Goal: Book appointment/travel/reservation

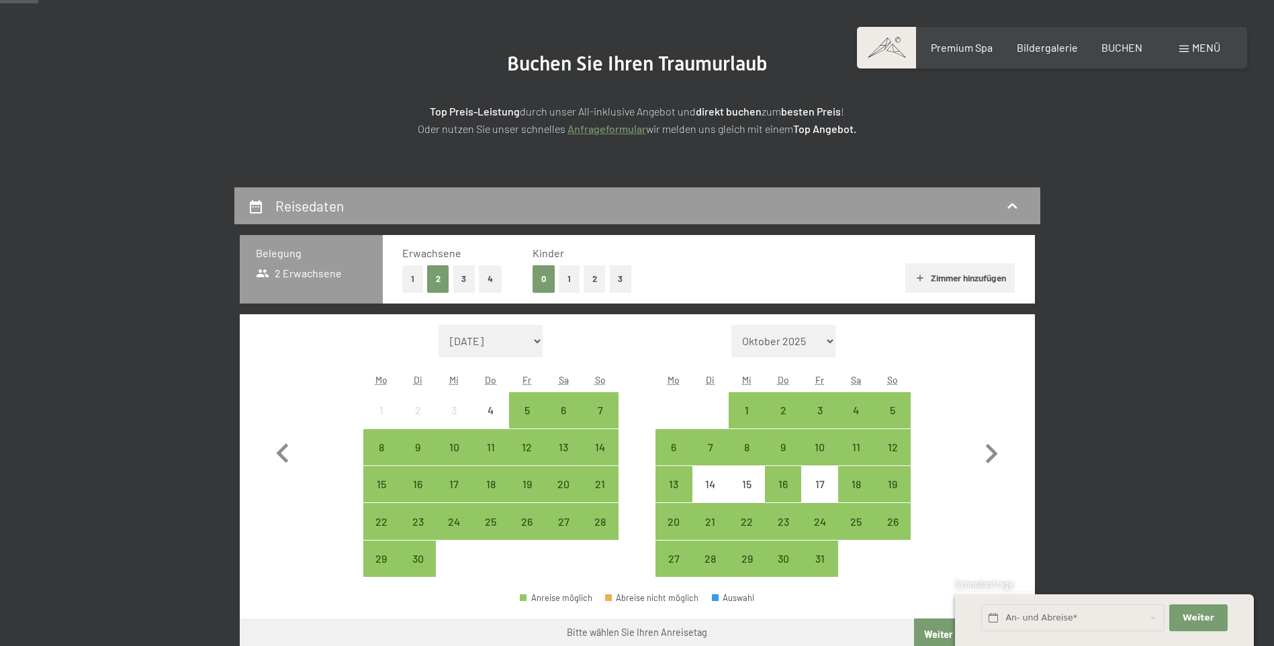
scroll to position [134, 0]
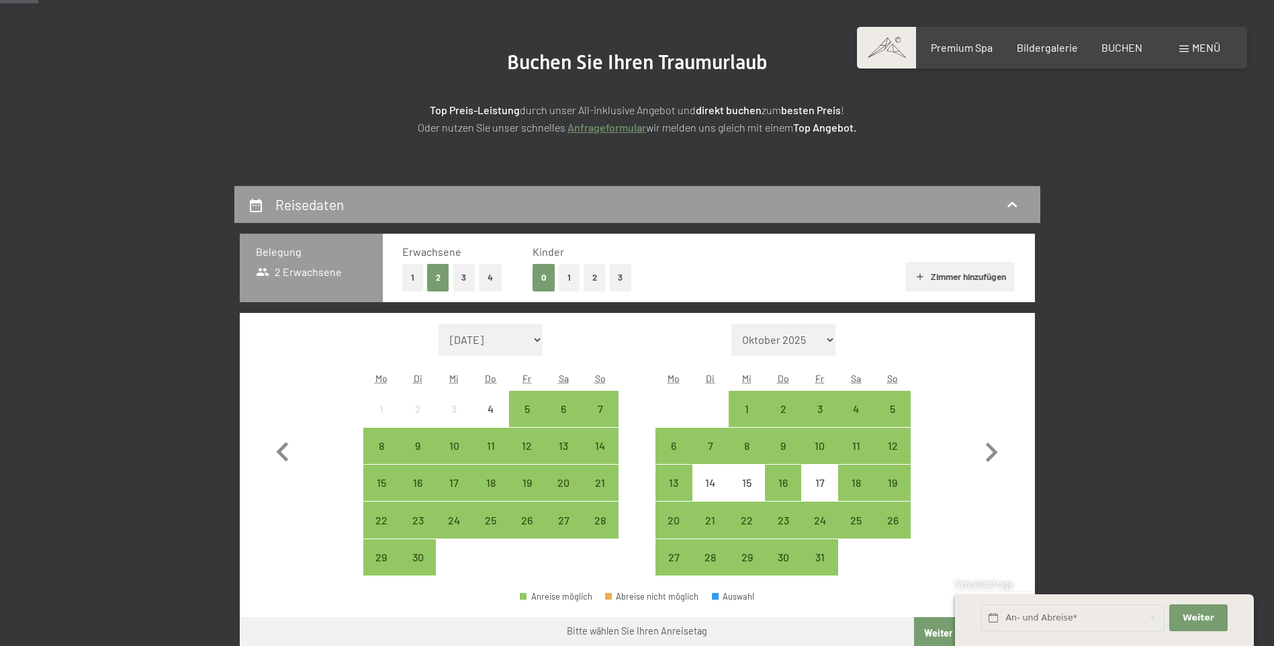
click at [589, 275] on button "2" at bounding box center [595, 278] width 22 height 28
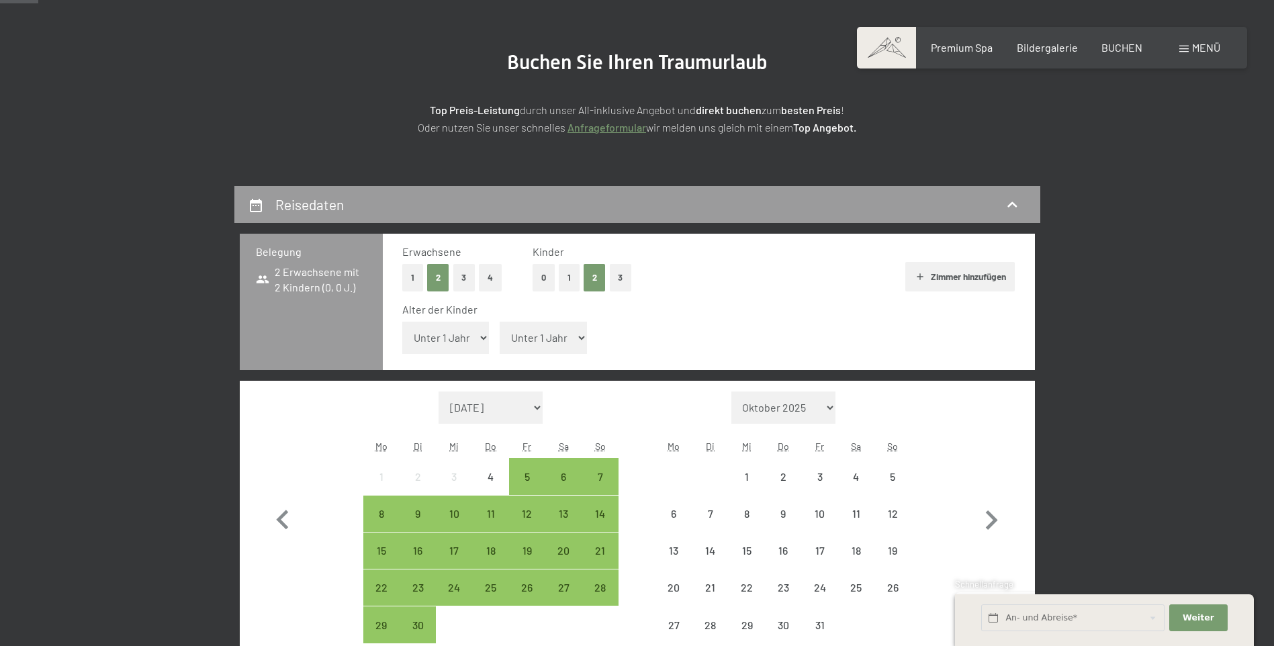
click at [483, 343] on select "Unter 1 Jahr 1 Jahr 2 Jahre 3 Jahre 4 Jahre 5 Jahre 6 Jahre 7 Jahre 8 Jahre 9 J…" at bounding box center [445, 338] width 87 height 32
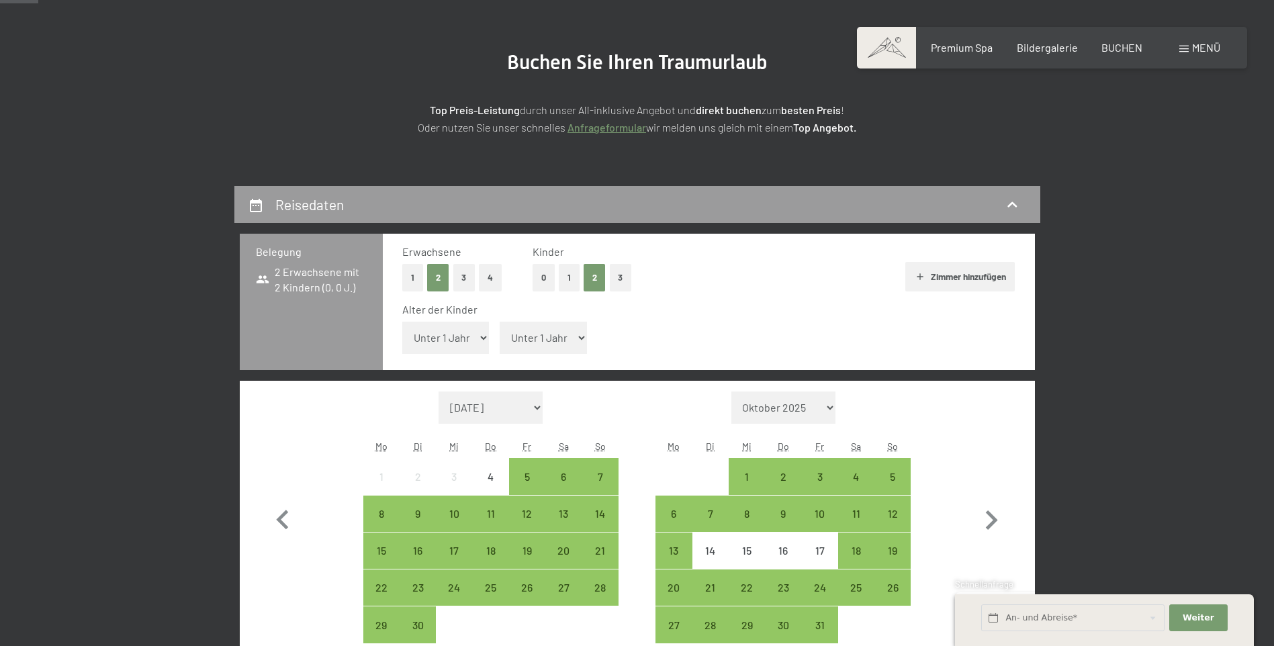
select select "14"
click at [402, 322] on select "Unter 1 Jahr 1 Jahr 2 Jahre 3 Jahre 4 Jahre 5 Jahre 6 Jahre 7 Jahre 8 Jahre 9 J…" at bounding box center [445, 338] width 87 height 32
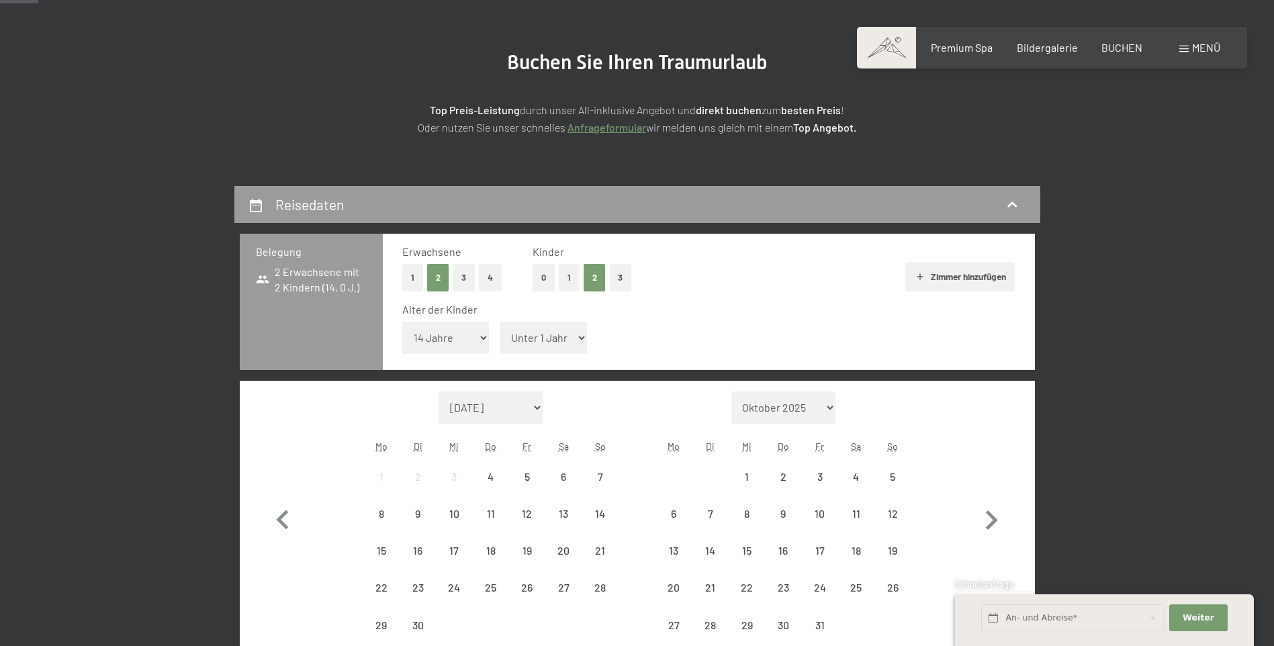
click at [526, 339] on select "Unter 1 Jahr 1 Jahr 2 Jahre 3 Jahre 4 Jahre 5 Jahre 6 Jahre 7 Jahre 8 Jahre 9 J…" at bounding box center [543, 338] width 87 height 32
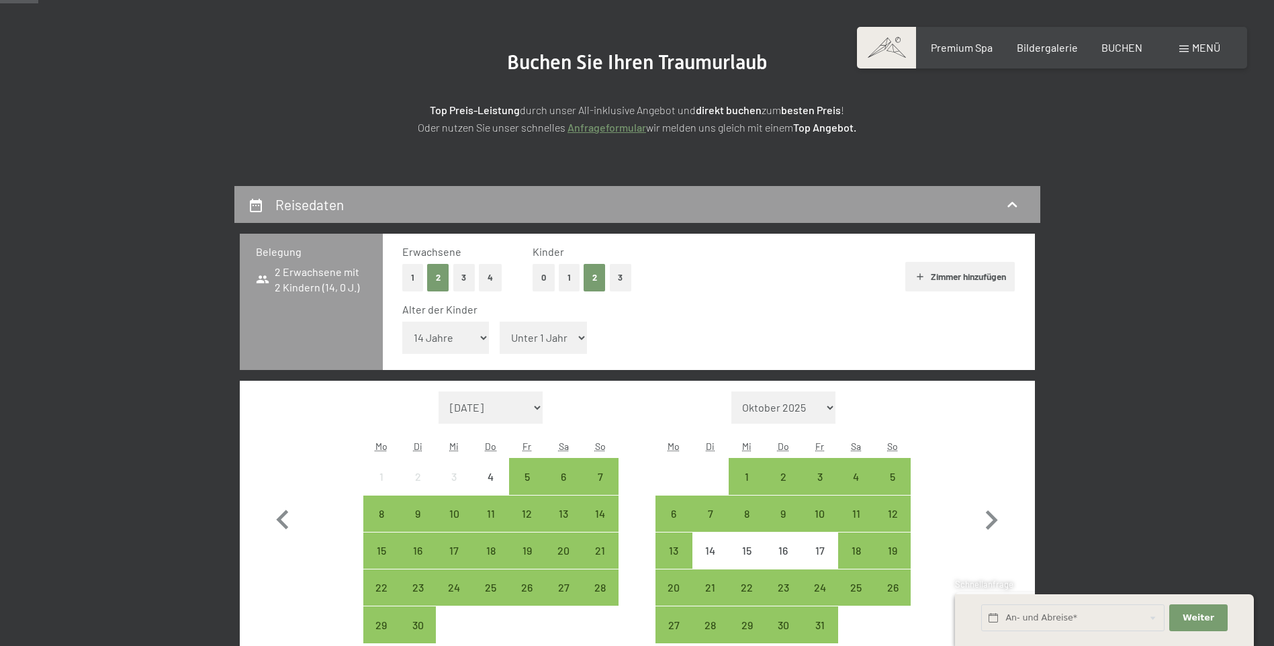
select select "11"
click at [500, 322] on select "Unter 1 Jahr 1 Jahr 2 Jahre 3 Jahre 4 Jahre 5 Jahre 6 Jahre 7 Jahre 8 Jahre 9 J…" at bounding box center [543, 338] width 87 height 32
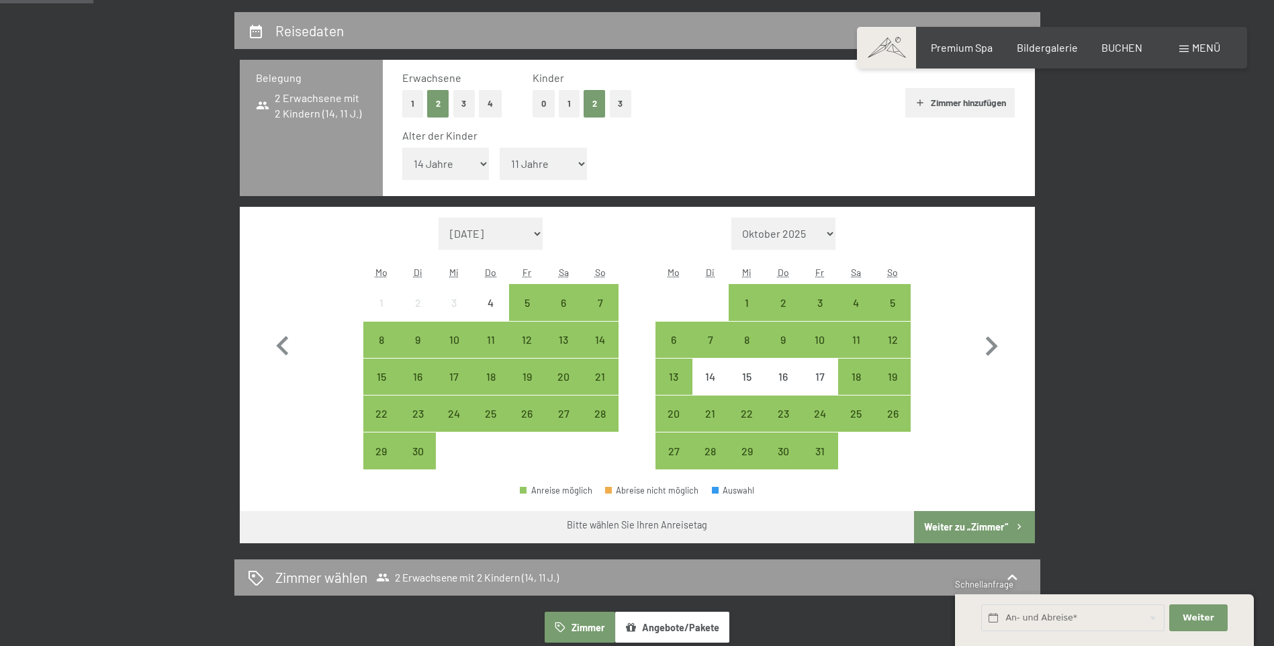
scroll to position [336, 0]
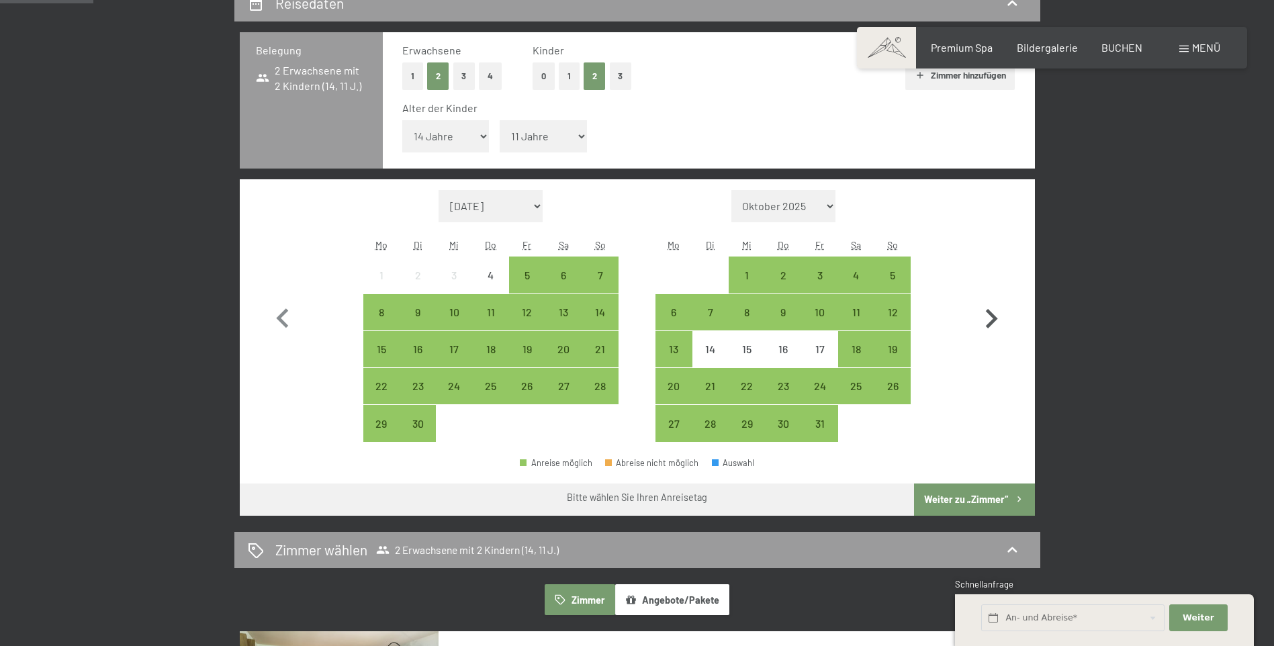
click at [987, 319] on icon "button" at bounding box center [991, 318] width 39 height 39
select select "[DATE]"
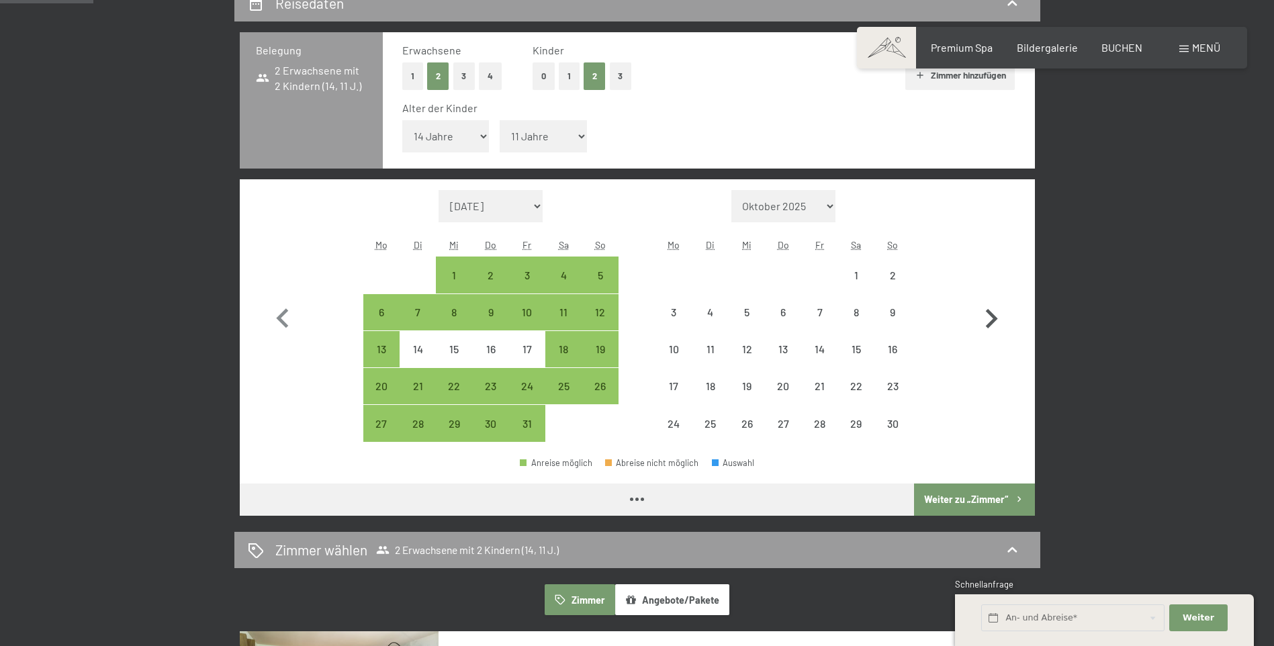
select select "[DATE]"
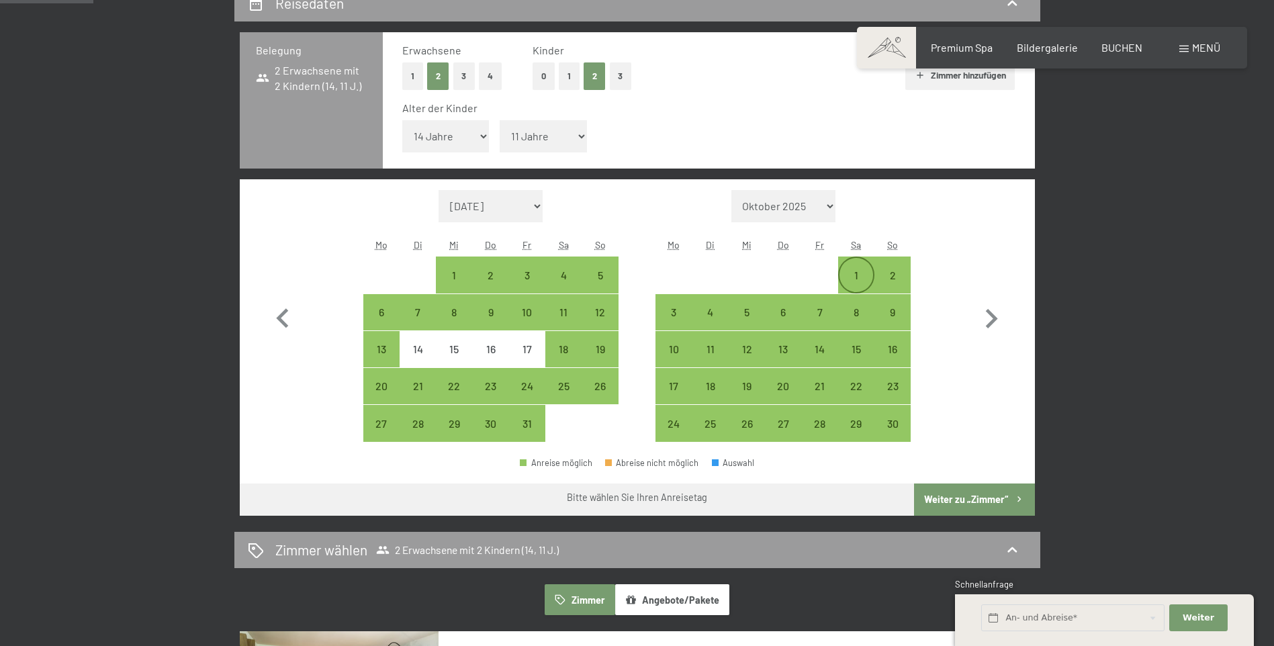
click at [862, 277] on div "1" at bounding box center [856, 287] width 34 height 34
select select "[DATE]"
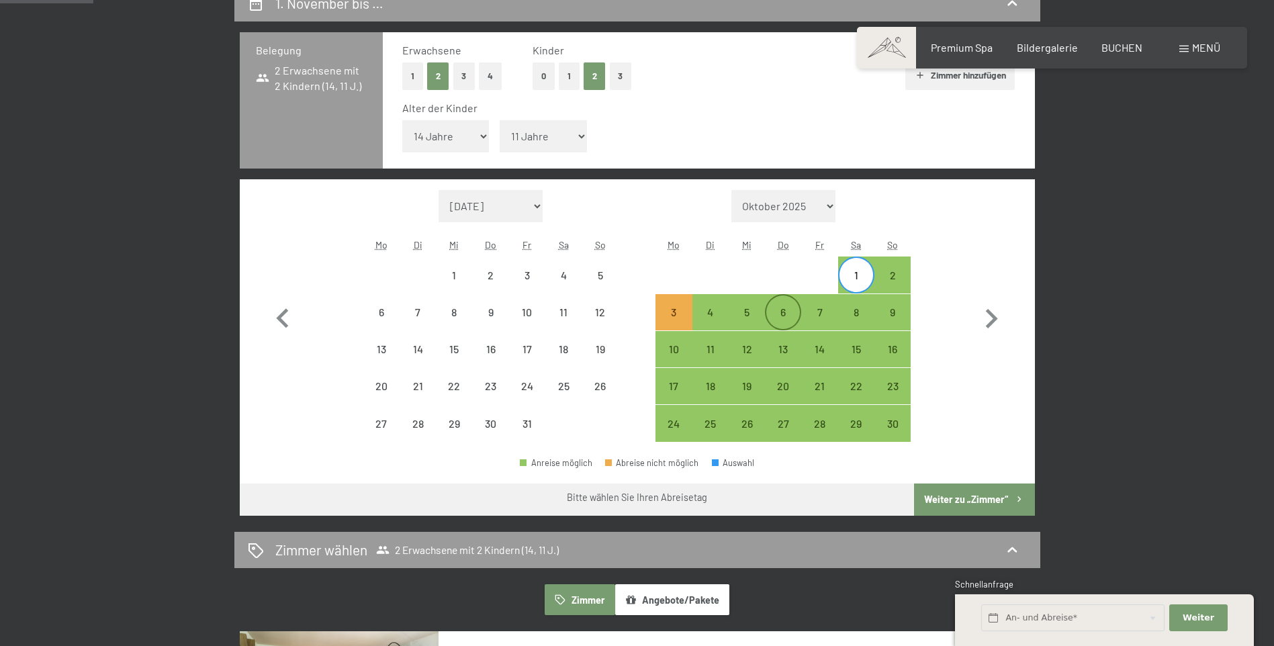
click at [790, 317] on div "6" at bounding box center [783, 324] width 34 height 34
select select "[DATE]"
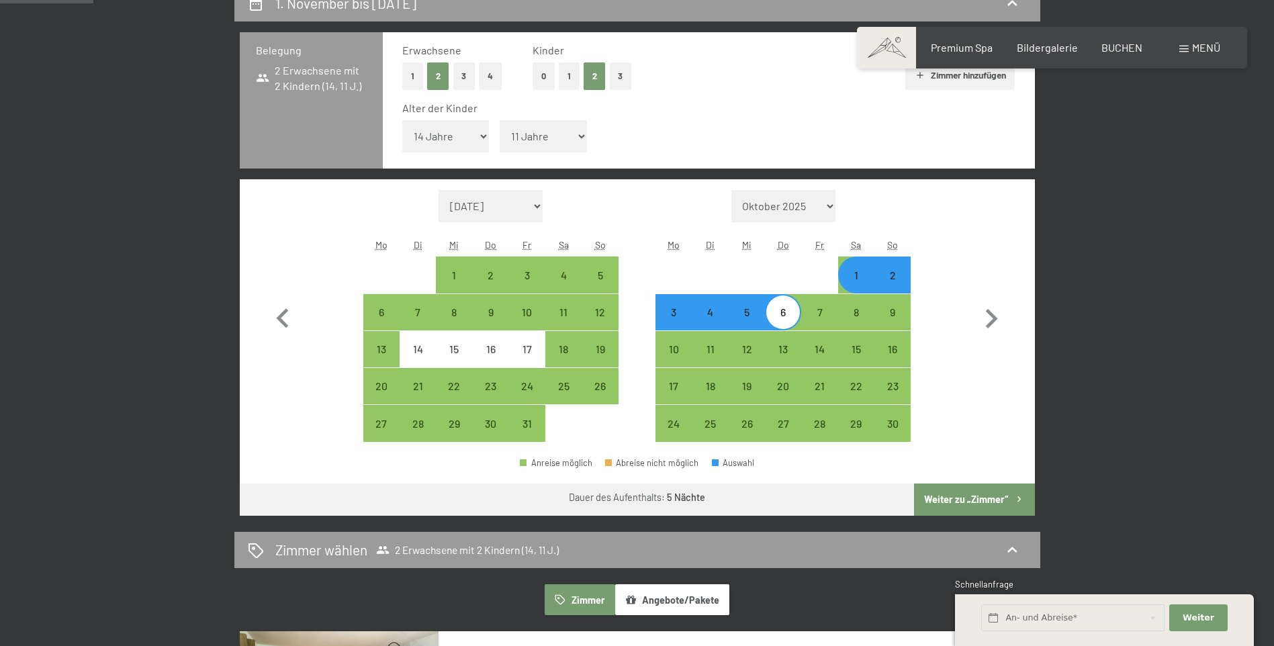
click at [969, 492] on button "Weiter zu „Zimmer“" at bounding box center [974, 499] width 120 height 32
select select "[DATE]"
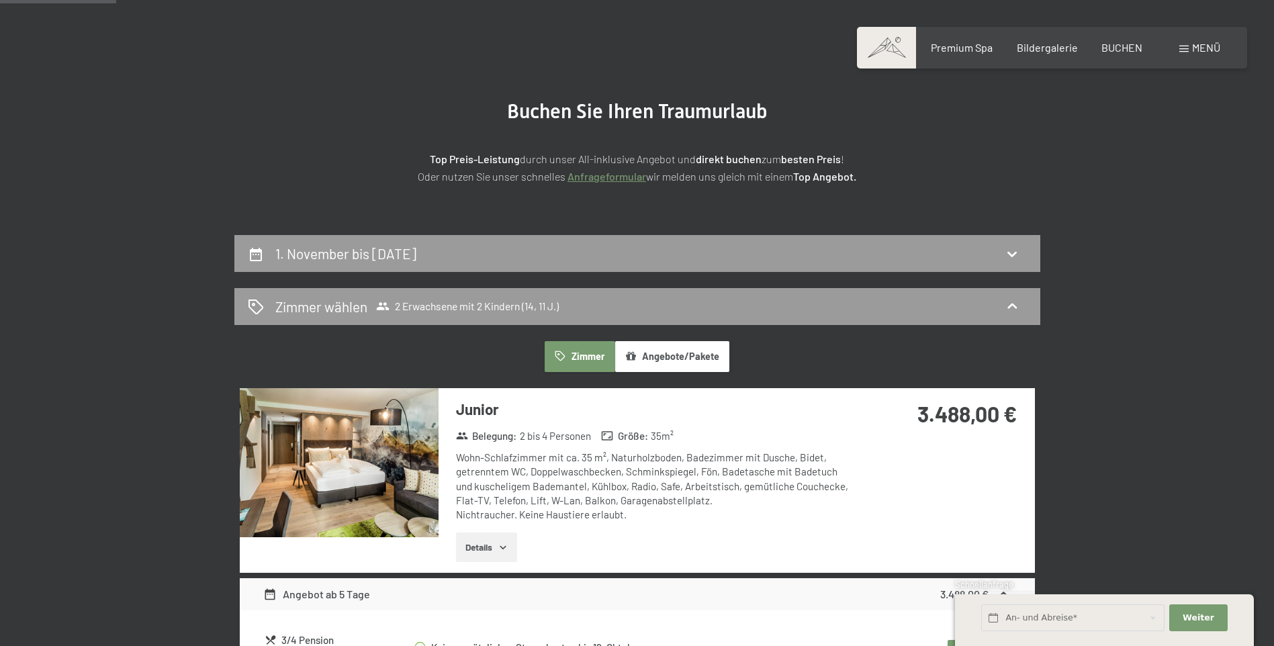
scroll to position [0, 0]
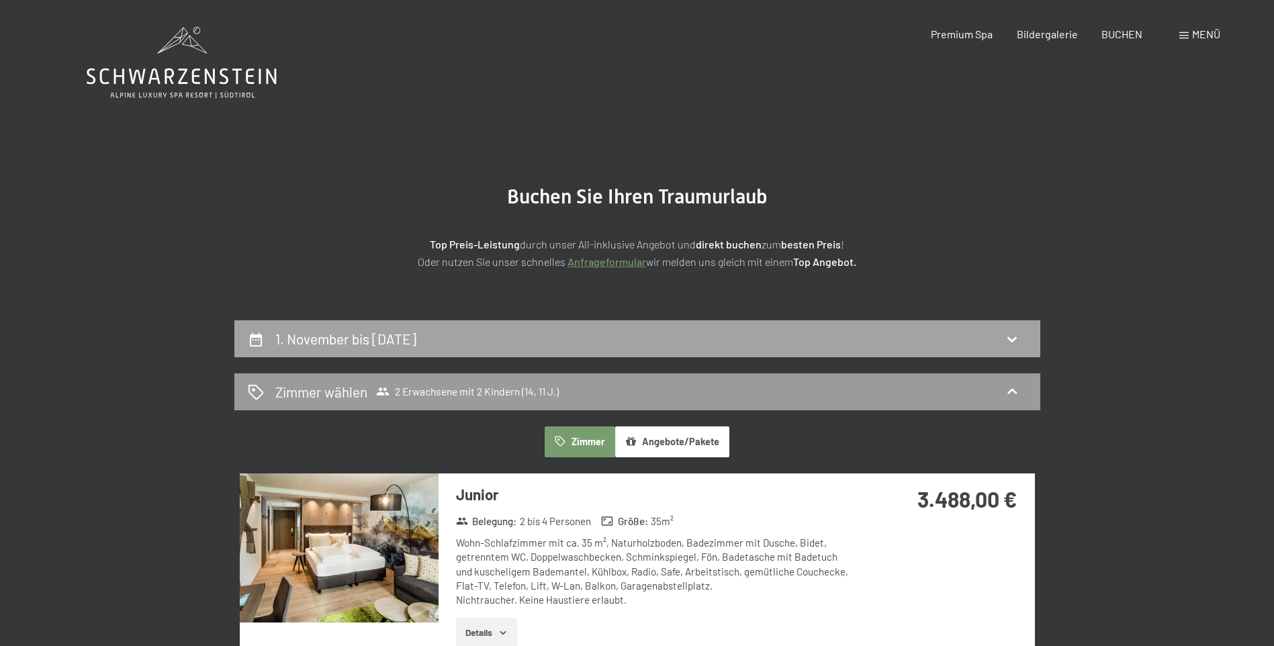
click at [973, 332] on div "1. November bis [DATE]" at bounding box center [637, 338] width 779 height 19
select select "14"
select select "11"
select select "[DATE]"
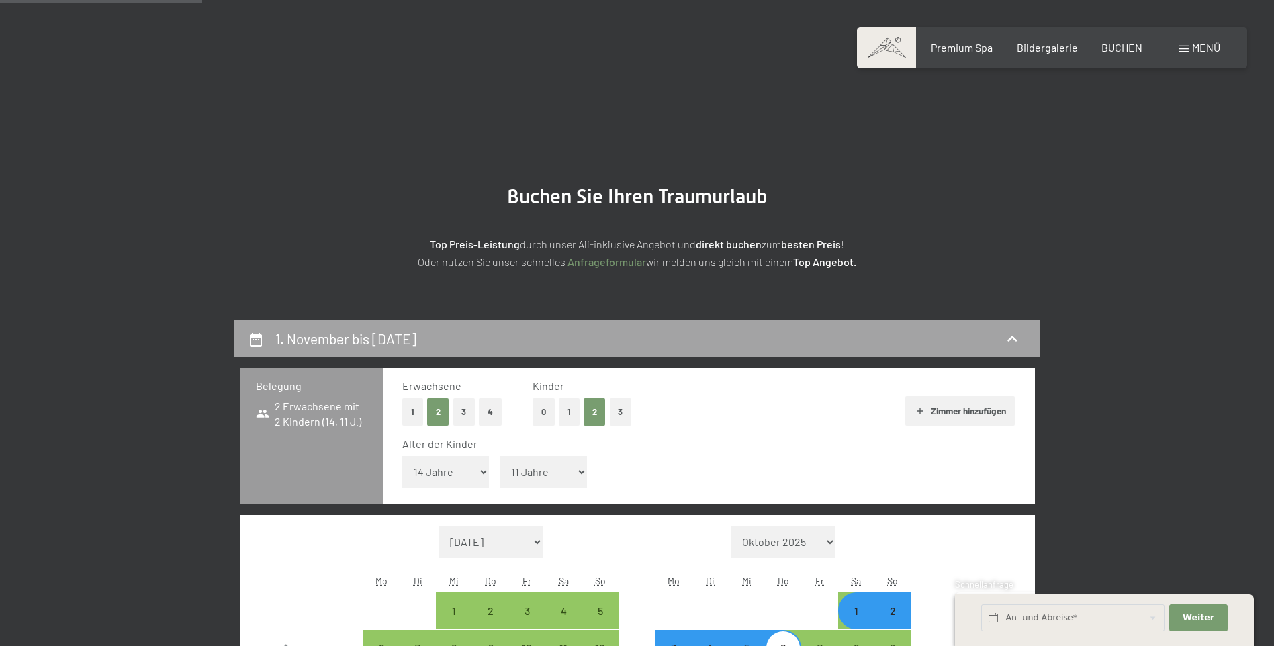
scroll to position [320, 0]
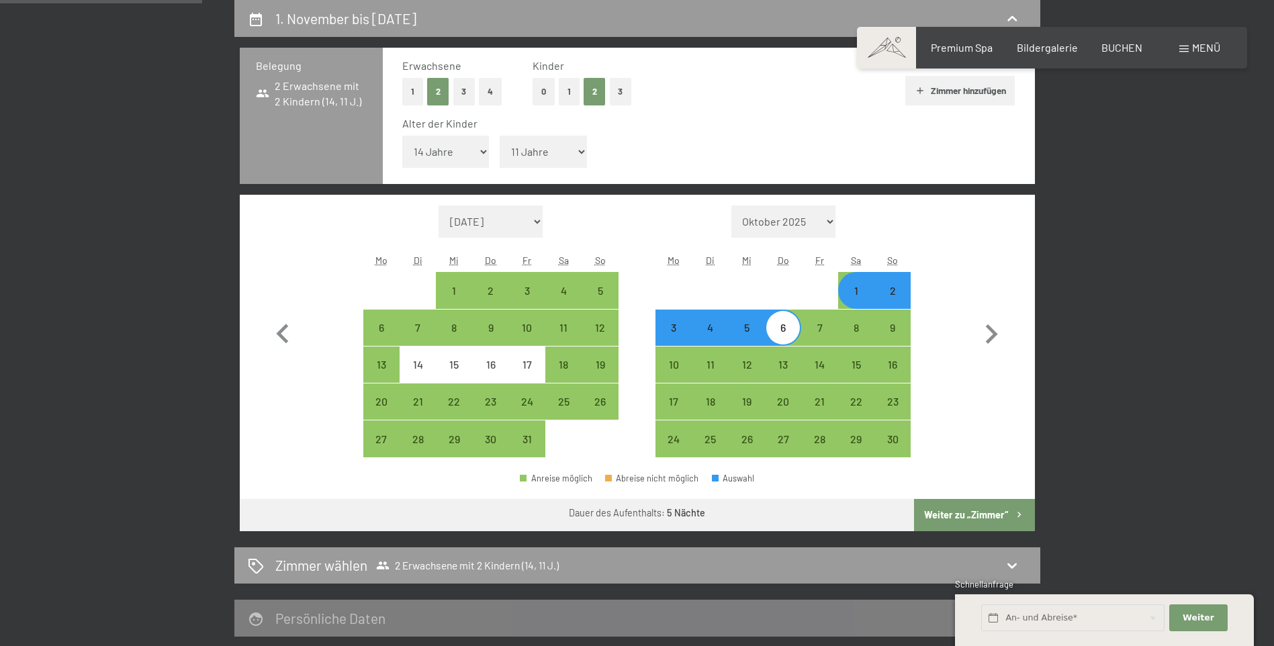
click at [859, 295] on div "1" at bounding box center [856, 302] width 34 height 34
select select "[DATE]"
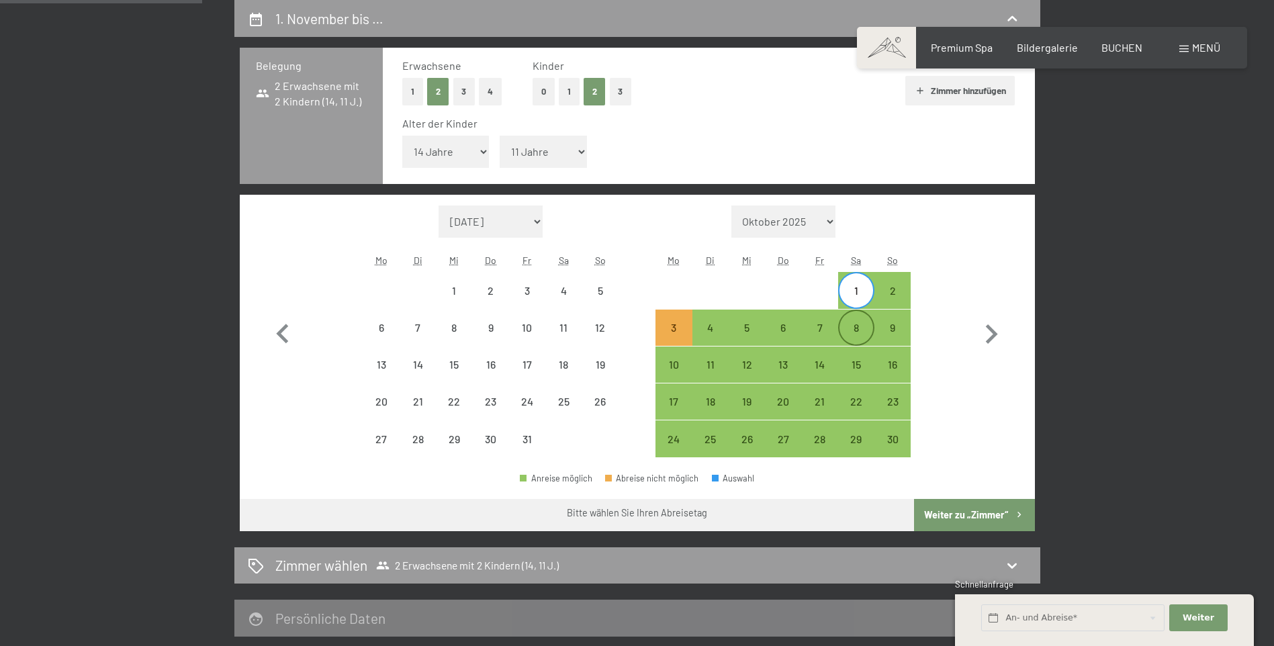
click at [853, 330] on div "8" at bounding box center [856, 339] width 34 height 34
select select "[DATE]"
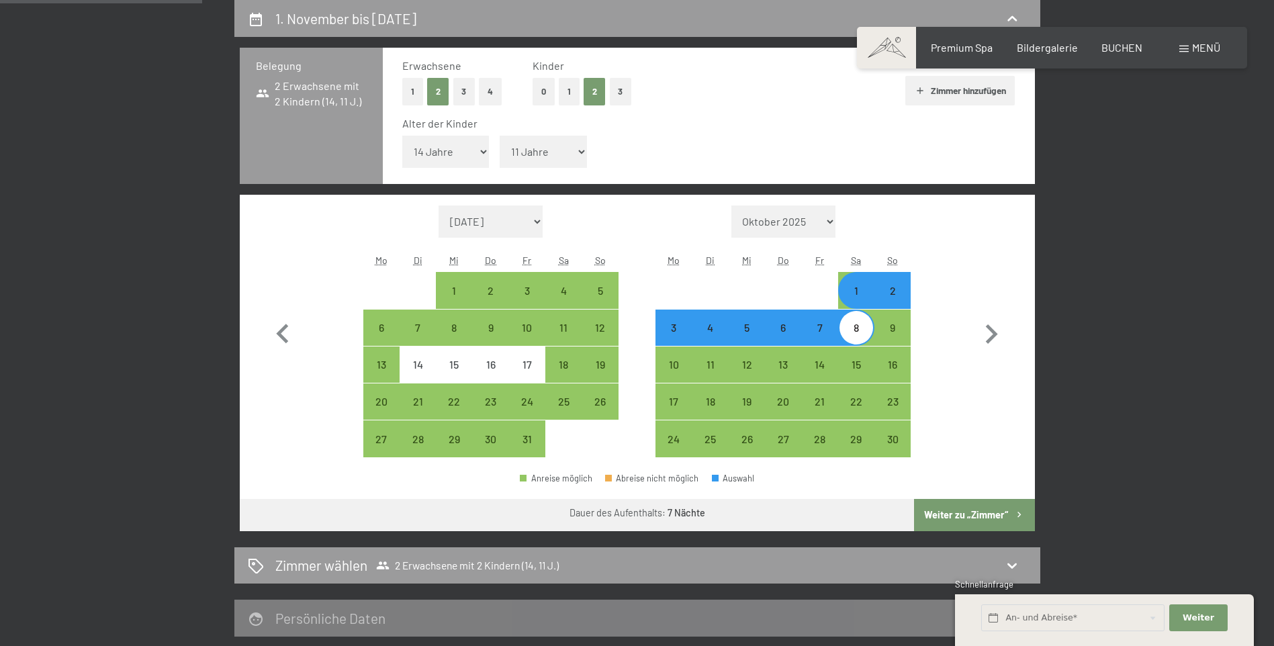
click at [967, 516] on button "Weiter zu „Zimmer“" at bounding box center [974, 515] width 120 height 32
select select "[DATE]"
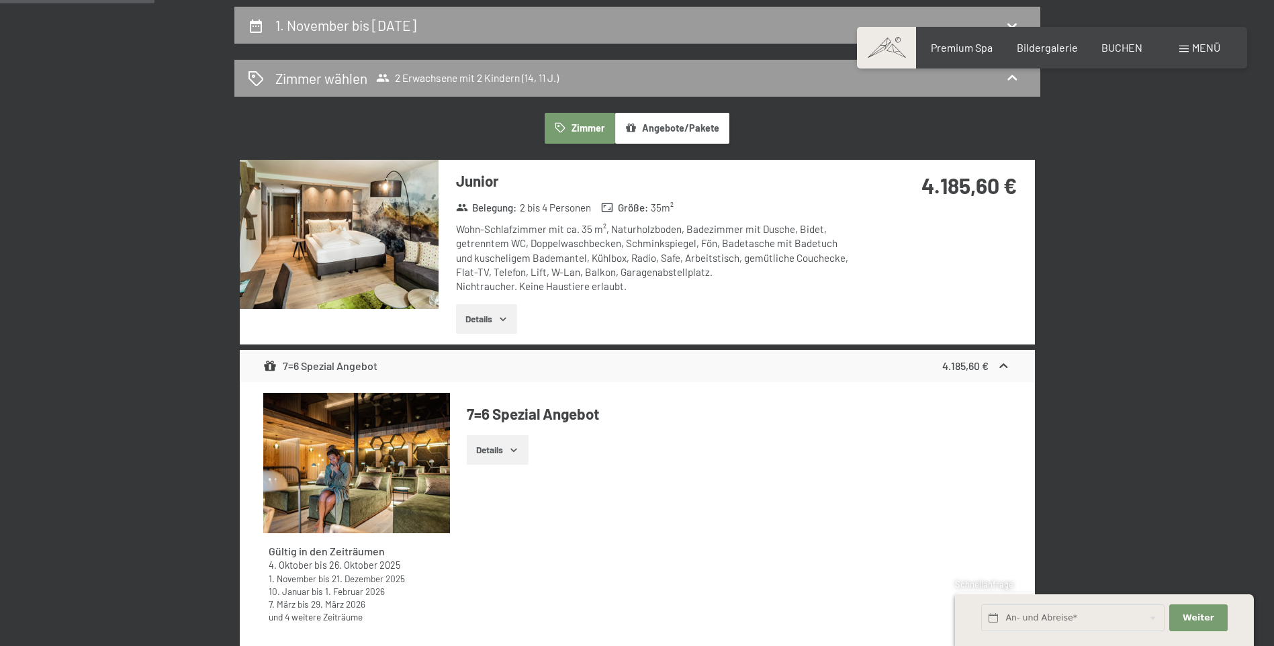
scroll to position [253, 0]
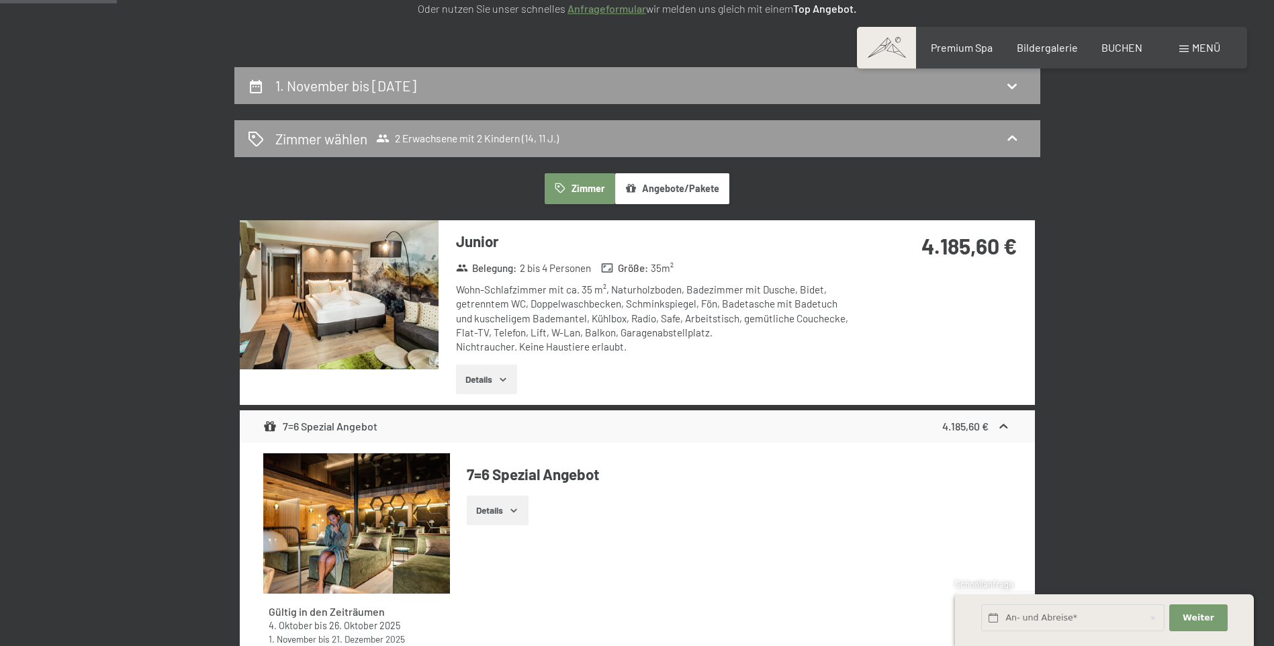
click at [506, 383] on icon "button" at bounding box center [503, 379] width 11 height 11
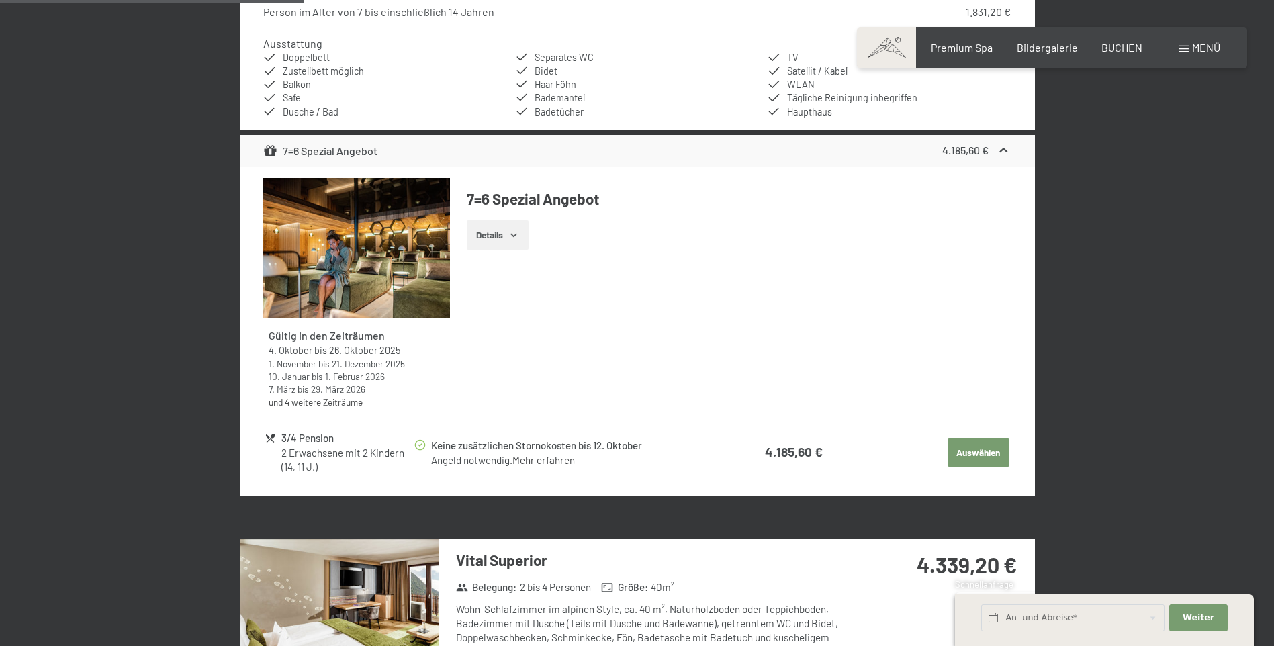
scroll to position [723, 0]
